Goal: Task Accomplishment & Management: Use online tool/utility

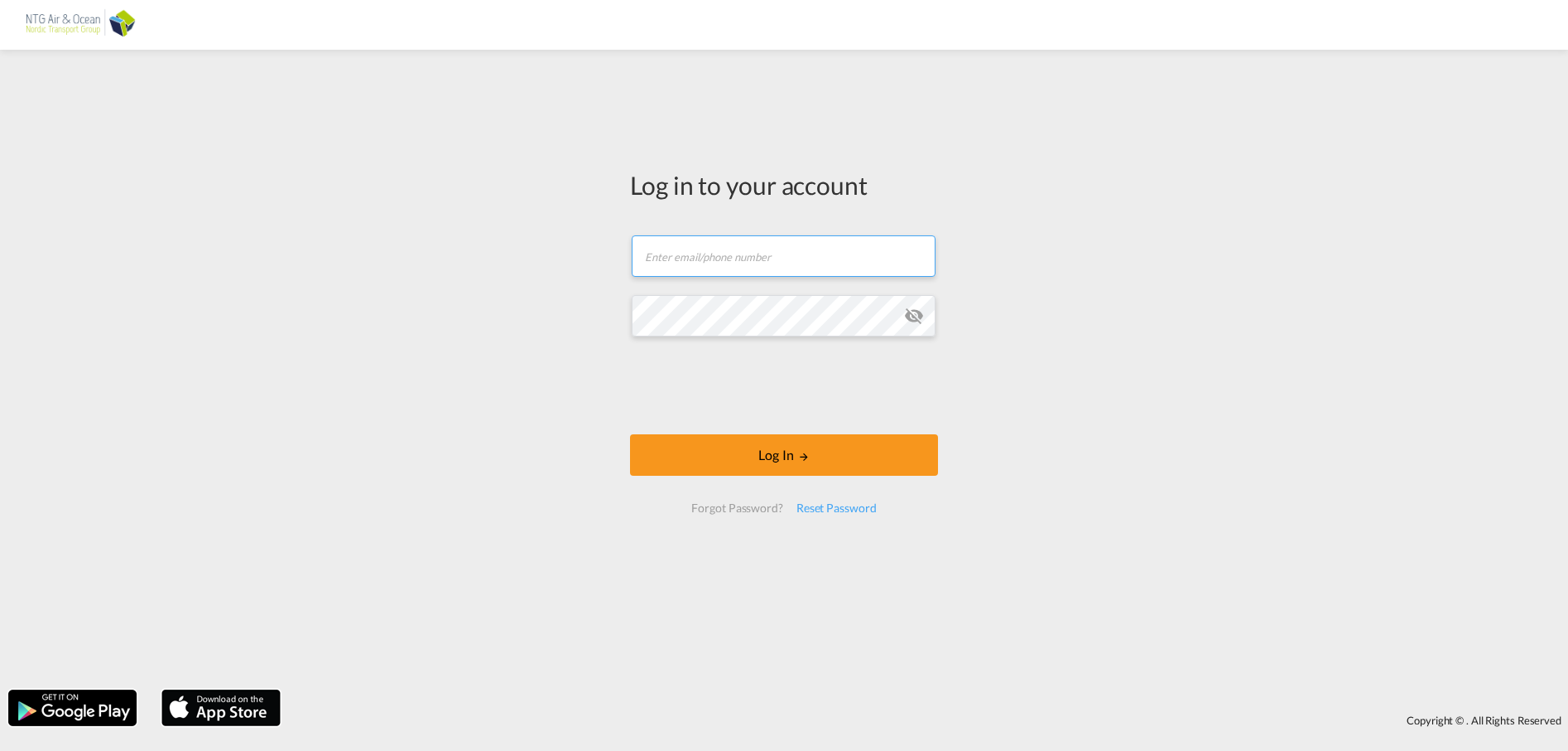
click at [706, 258] on input "text" at bounding box center [783, 256] width 303 height 41
type input "[EMAIL_ADDRESS][DOMAIN_NAME]"
drag, startPoint x: 780, startPoint y: 622, endPoint x: 775, endPoint y: 587, distance: 35.4
click at [780, 622] on div "Log in to your account [EMAIL_ADDRESS][DOMAIN_NAME] Password field is required …" at bounding box center [784, 348] width 333 height 580
drag, startPoint x: 139, startPoint y: 401, endPoint x: 434, endPoint y: 387, distance: 295.3
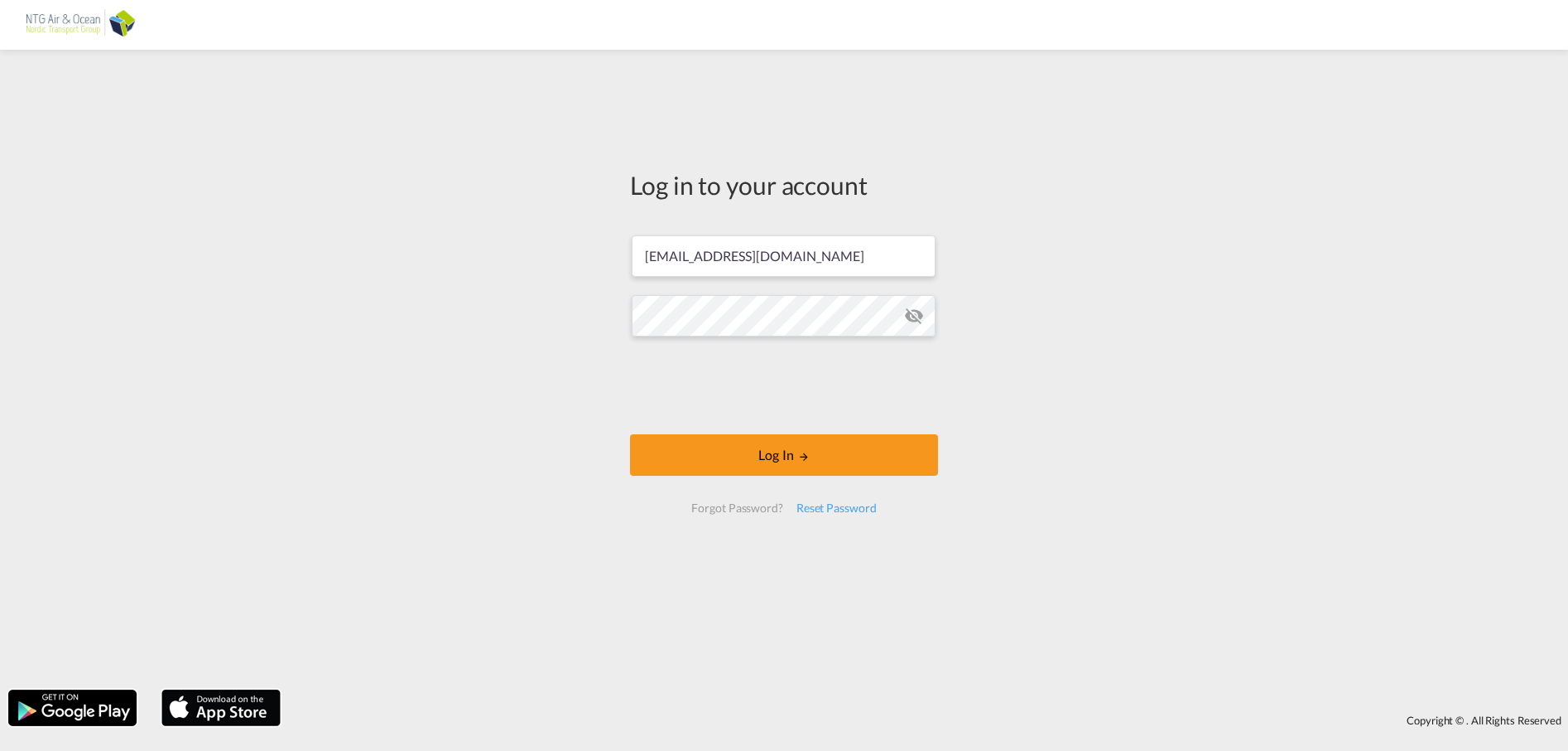
click at [142, 401] on div "Log in to your account [EMAIL_ADDRESS][DOMAIN_NAME] Password field is required …" at bounding box center [784, 369] width 1568 height 623
click at [790, 459] on button "Log In" at bounding box center [784, 455] width 308 height 41
